Goal: Task Accomplishment & Management: Manage account settings

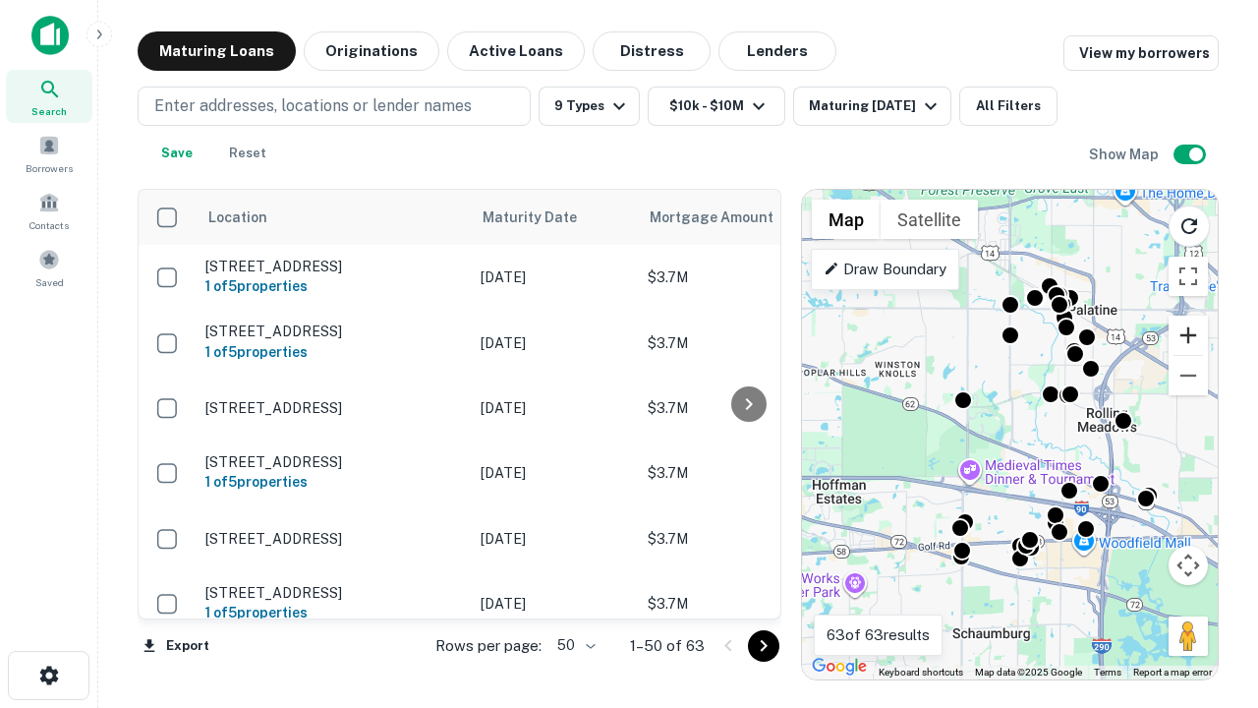
click at [1188, 335] on button "Zoom in" at bounding box center [1188, 335] width 39 height 39
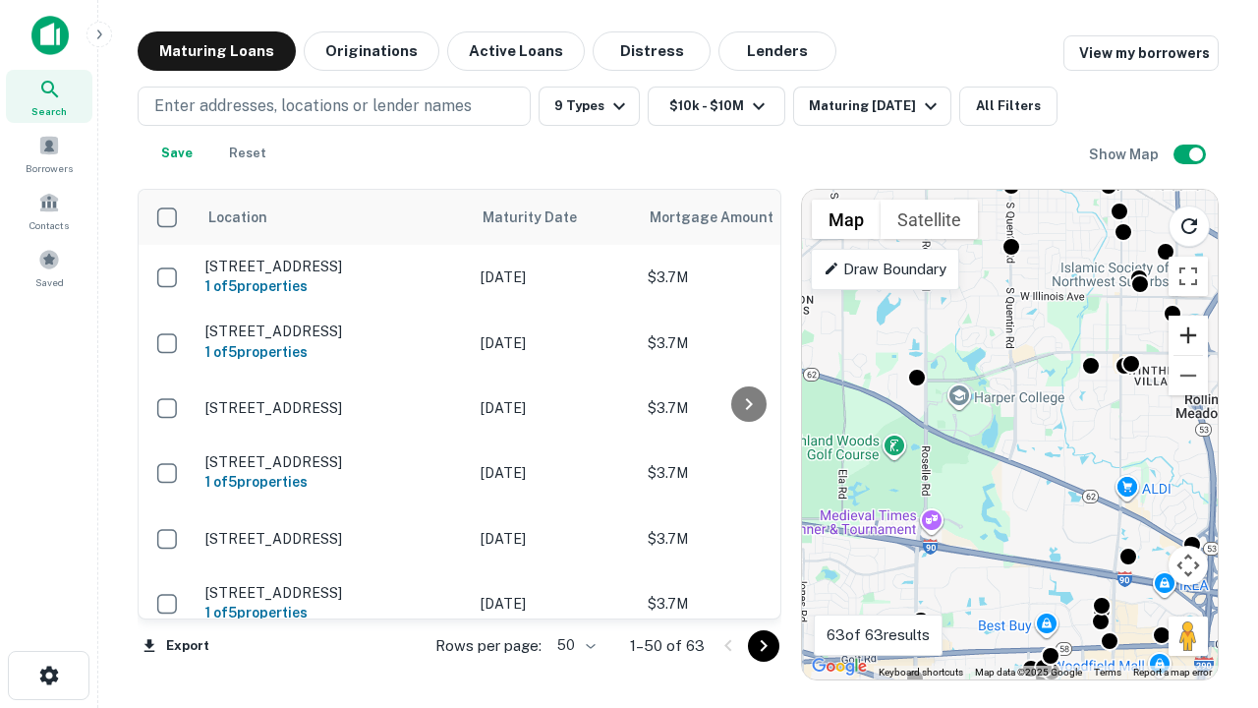
click at [1188, 335] on button "Zoom in" at bounding box center [1188, 335] width 39 height 39
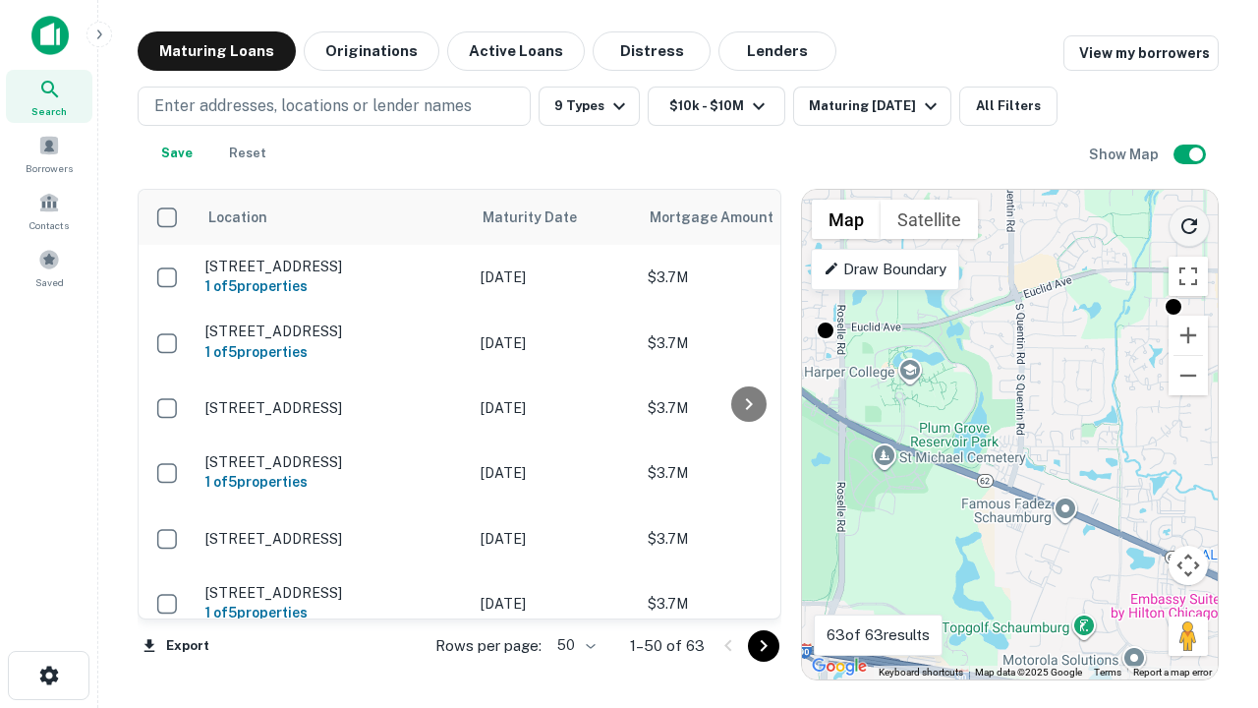
click at [1189, 222] on icon "Reload search area" at bounding box center [1190, 226] width 24 height 24
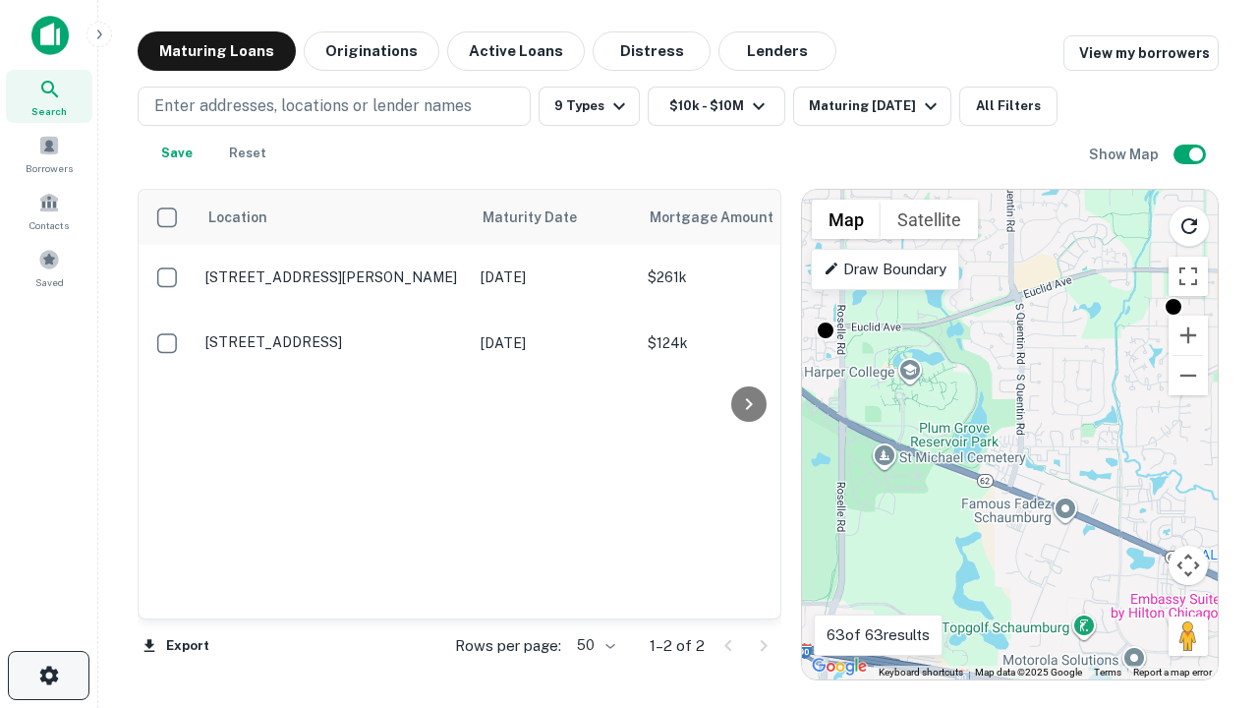
click at [48, 675] on icon "button" at bounding box center [49, 675] width 24 height 24
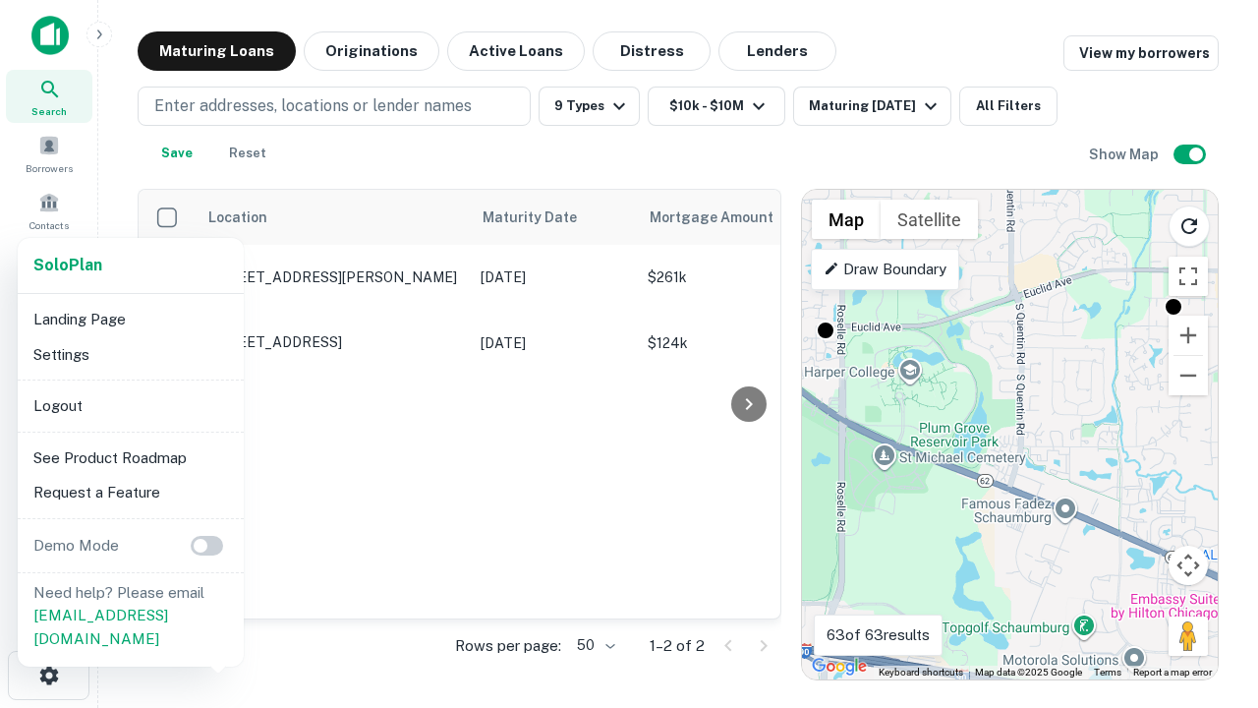
click at [130, 405] on li "Logout" at bounding box center [131, 405] width 210 height 35
